Goal: Task Accomplishment & Management: Use online tool/utility

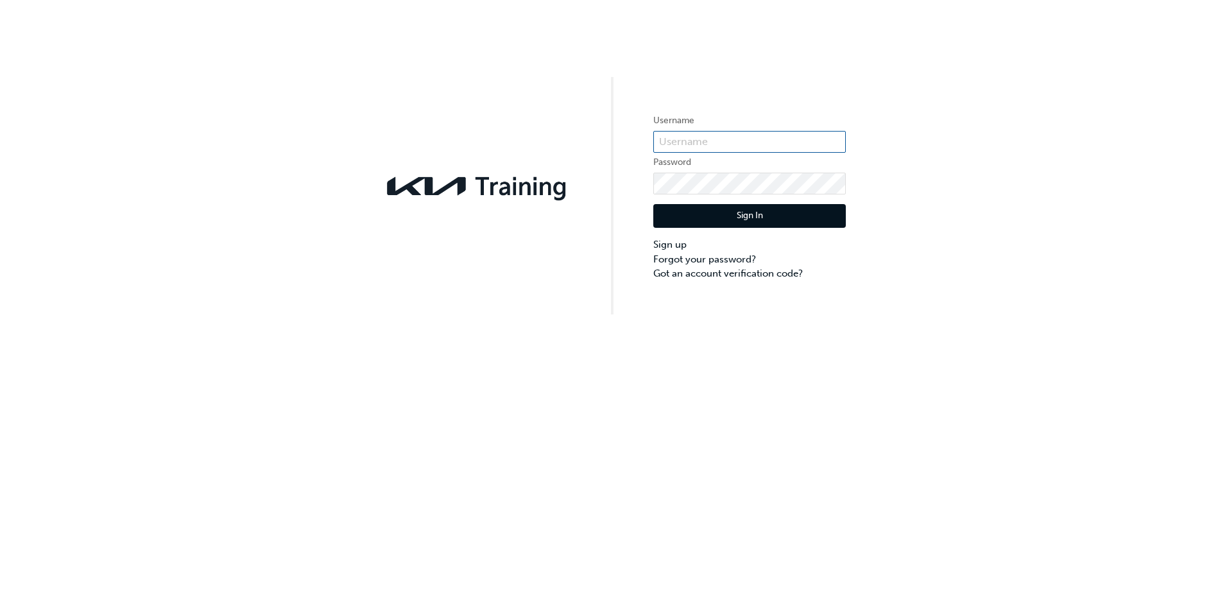
type input "KAU84576E0"
click at [766, 217] on button "Sign In" at bounding box center [749, 216] width 192 height 24
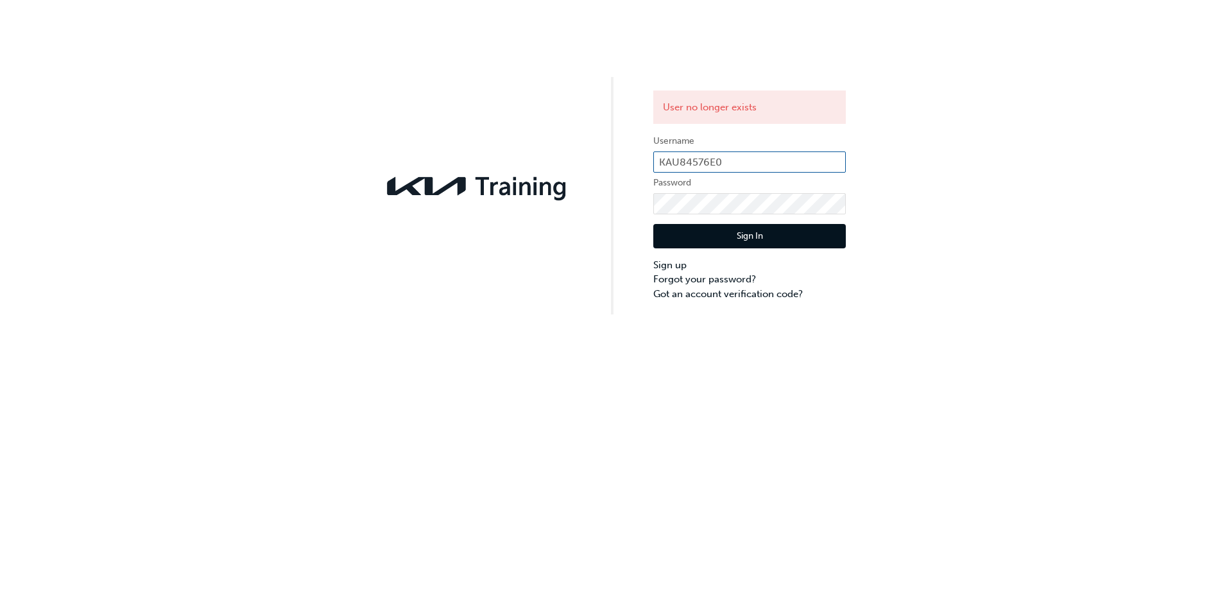
click at [739, 154] on input "KAU84576E0" at bounding box center [749, 162] width 192 height 22
type input "KAU84576C8"
click at [746, 230] on button "Sign In" at bounding box center [749, 236] width 192 height 24
click at [768, 160] on input "KAU84576C8" at bounding box center [749, 162] width 192 height 22
click at [756, 158] on input "KAU84576C8" at bounding box center [749, 162] width 192 height 22
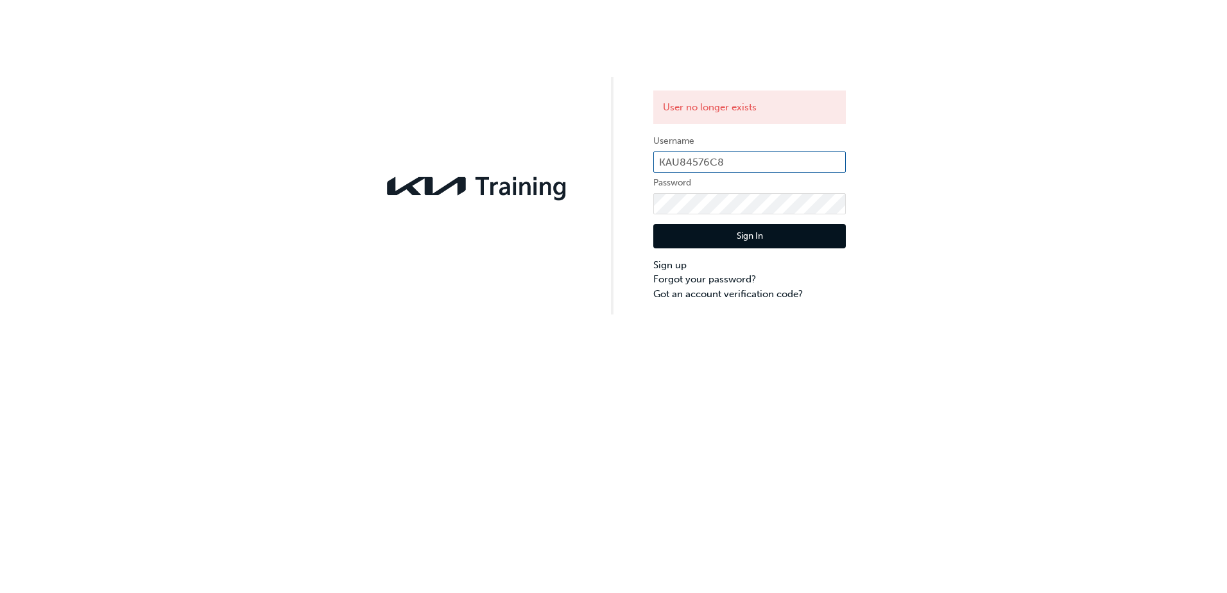
drag, startPoint x: 756, startPoint y: 166, endPoint x: 590, endPoint y: 162, distance: 166.2
click at [590, 162] on div "User no longer exists Username KAU84576C8 Password Sign In Sign up Forgot your …" at bounding box center [613, 157] width 1227 height 314
paste input "E0"
type input "KAU84576E0"
click at [708, 238] on button "Sign In" at bounding box center [749, 236] width 192 height 24
